Goal: Information Seeking & Learning: Learn about a topic

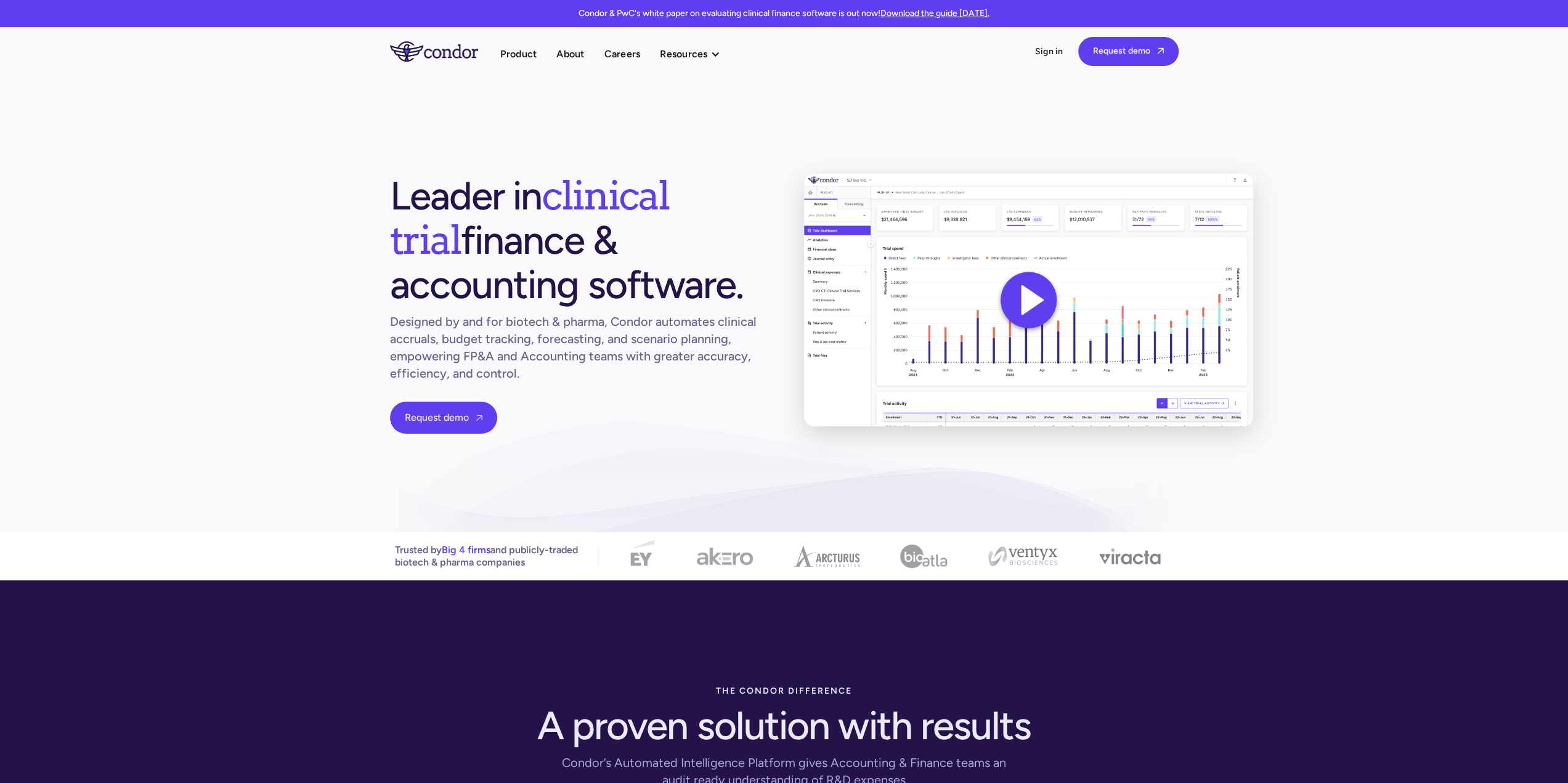
click at [497, 52] on link "home" at bounding box center [446, 50] width 110 height 20
click at [519, 50] on link "Product" at bounding box center [519, 54] width 37 height 17
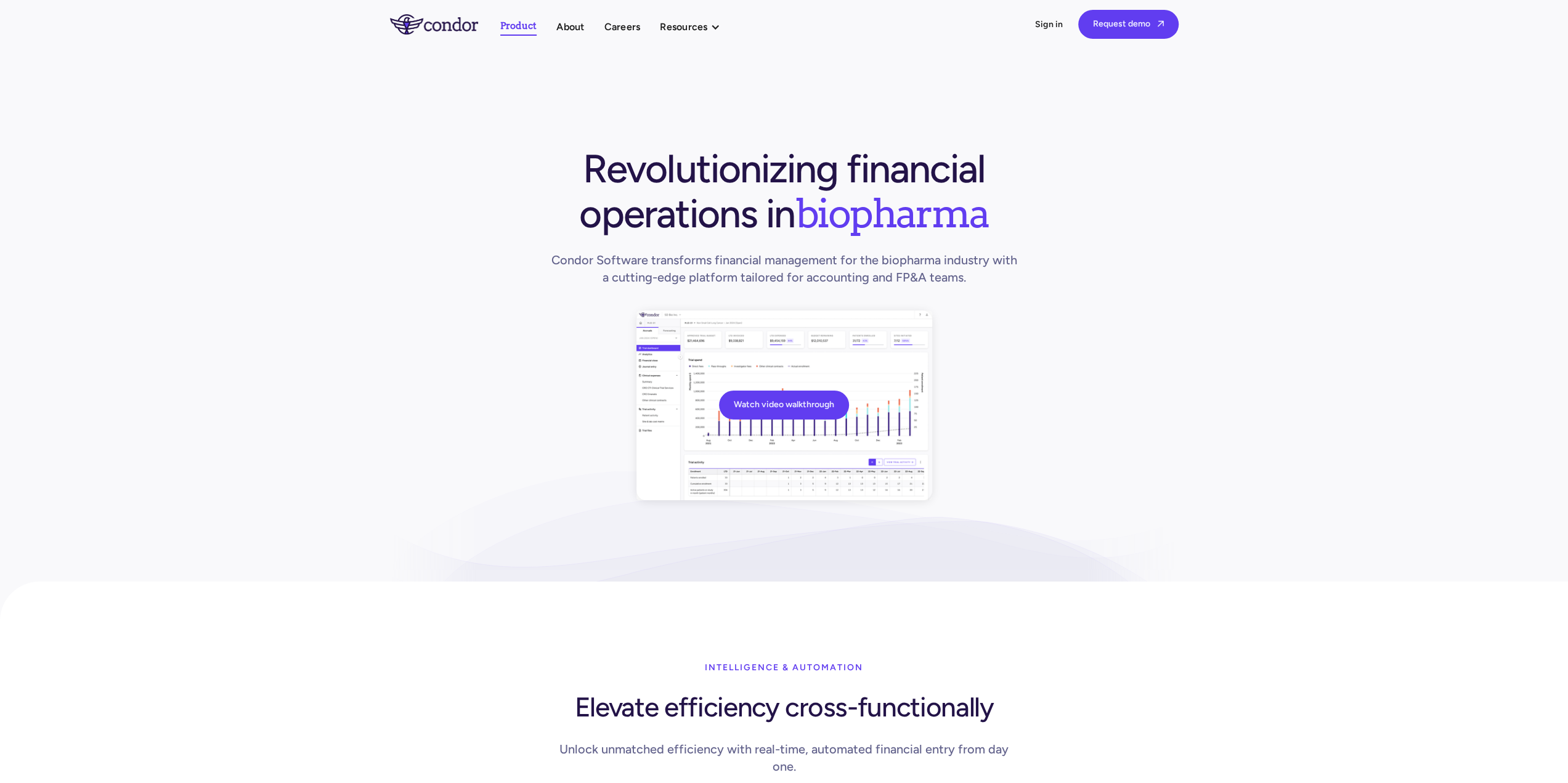
click at [551, 104] on section "Watch video walkthrough Revolutionizing financial operations in biopharma Condo…" at bounding box center [784, 339] width 1568 height 582
